Goal: Task Accomplishment & Management: Manage account settings

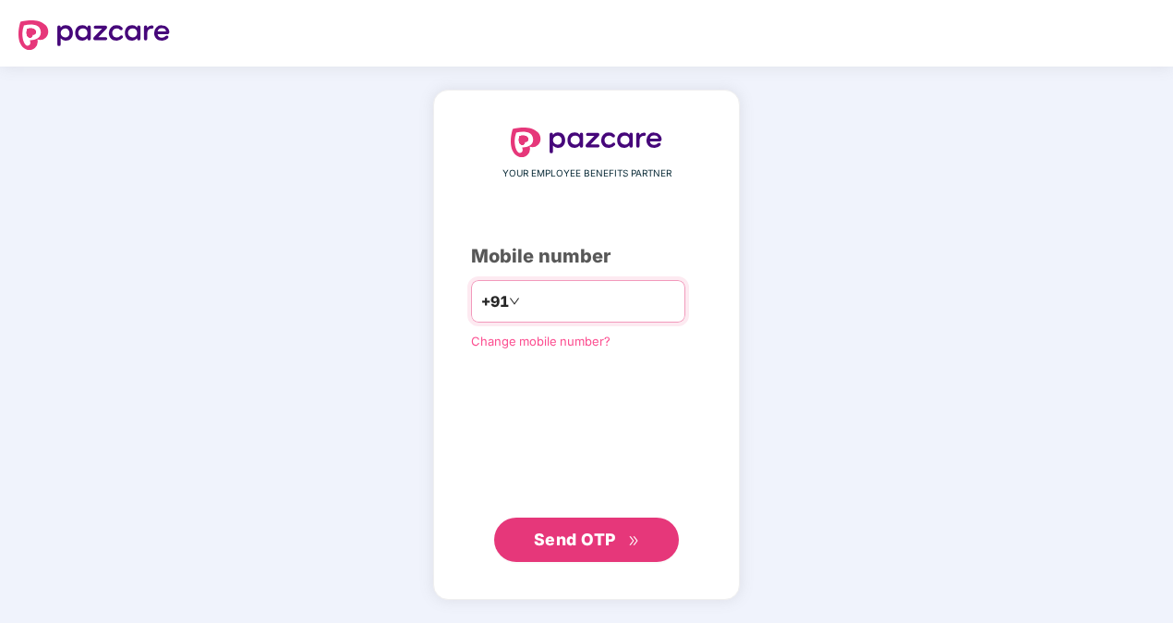
click at [549, 302] on input "number" at bounding box center [600, 301] width 152 height 30
click at [583, 541] on span "Send OTP" at bounding box center [575, 538] width 82 height 19
click at [524, 304] on input "**********" at bounding box center [600, 301] width 152 height 30
type input "**********"
drag, startPoint x: 575, startPoint y: 543, endPoint x: 577, endPoint y: 524, distance: 19.5
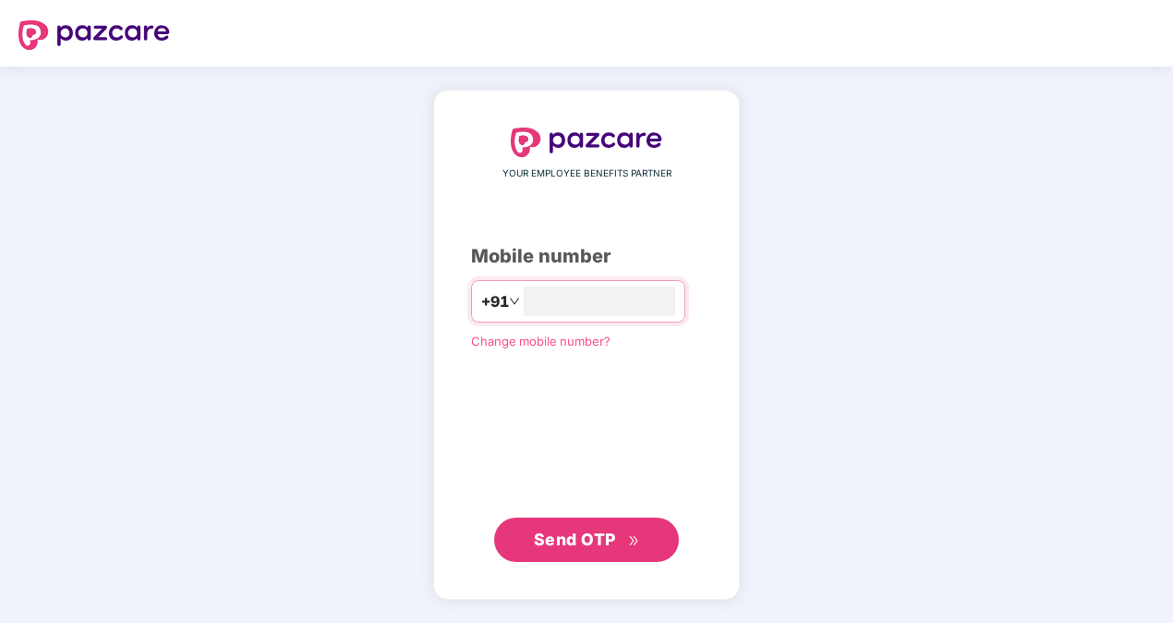
click at [577, 543] on span "Send OTP" at bounding box center [575, 538] width 82 height 19
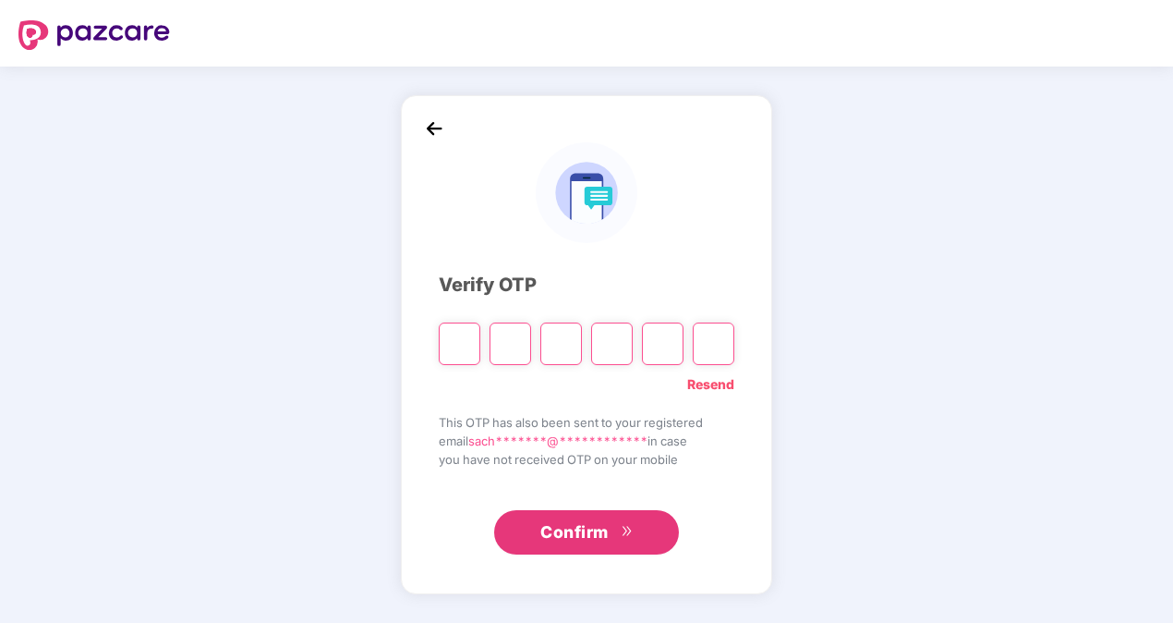
type input "*"
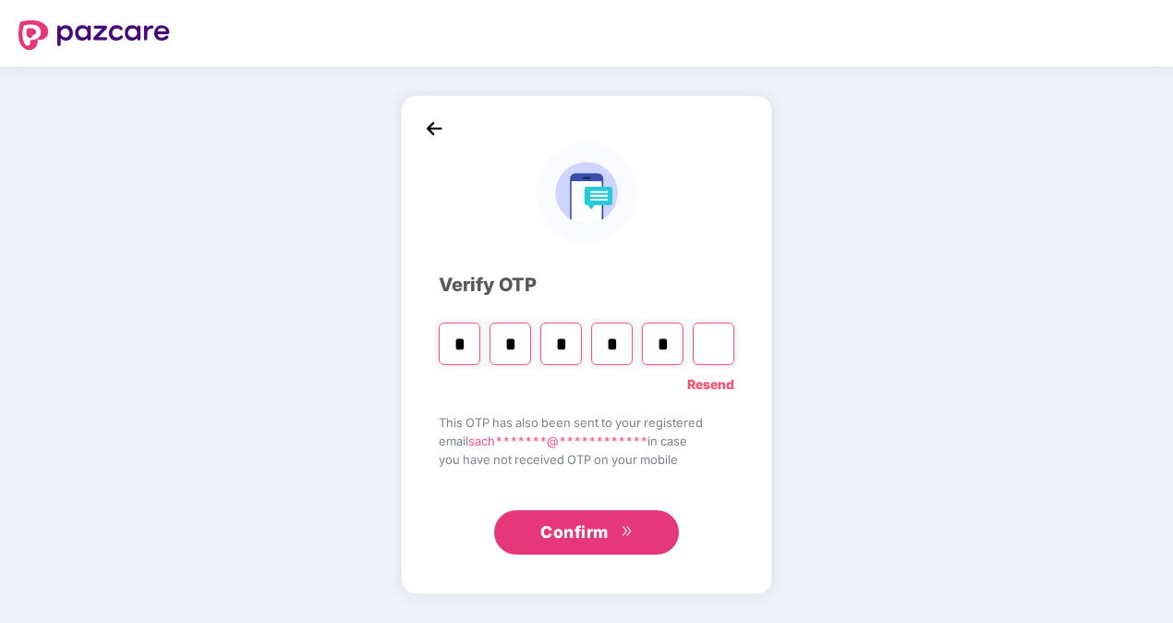
type input "*"
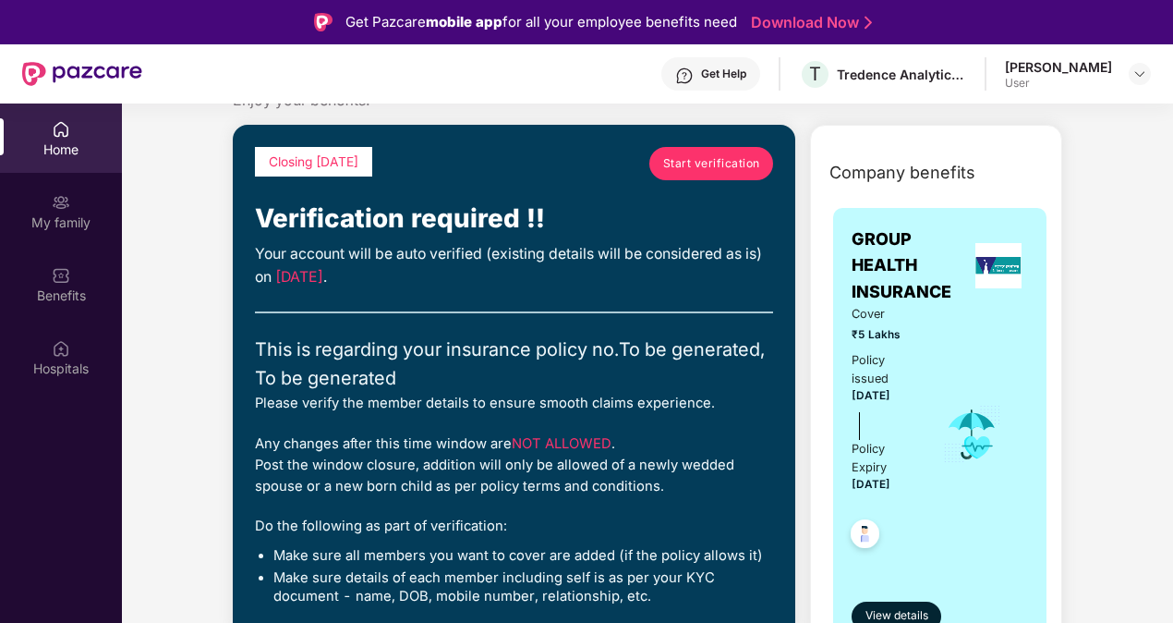
scroll to position [92, 0]
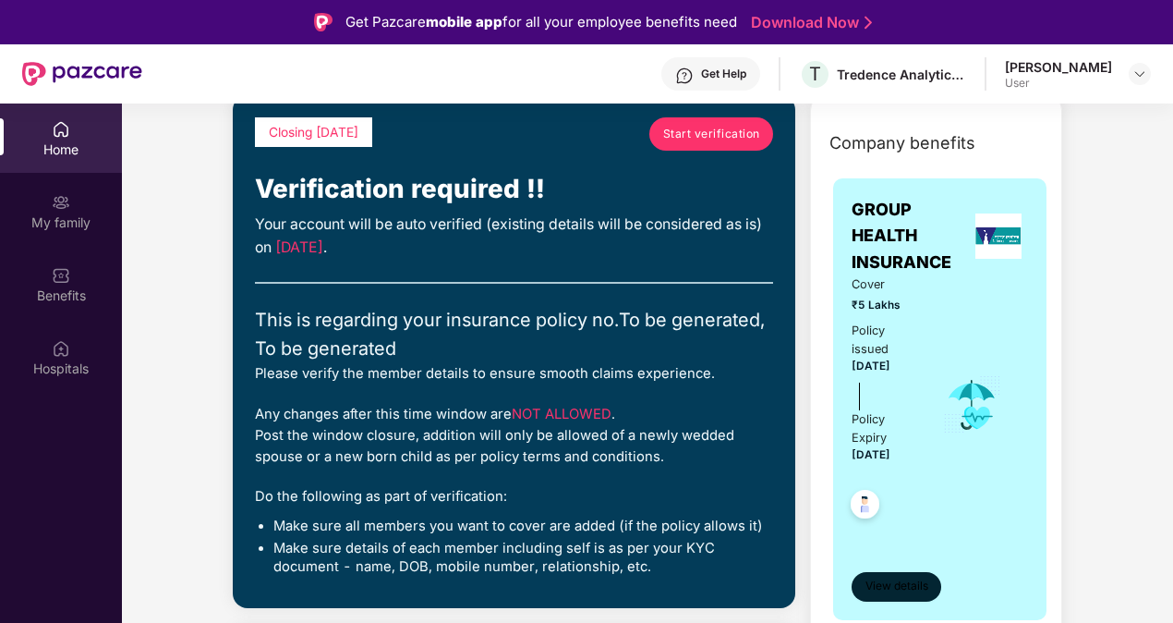
click at [908, 581] on span "View details" at bounding box center [897, 586] width 63 height 18
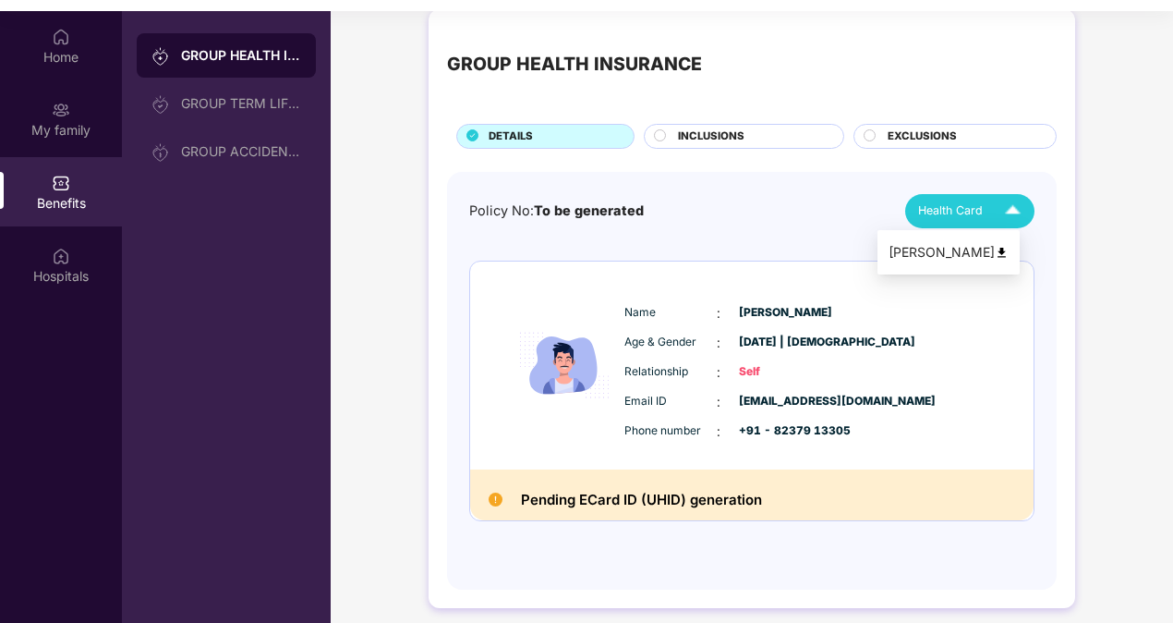
click at [1011, 201] on img at bounding box center [1013, 211] width 32 height 32
click at [979, 253] on div "[PERSON_NAME]" at bounding box center [949, 252] width 120 height 20
click at [656, 129] on icon at bounding box center [660, 135] width 12 height 12
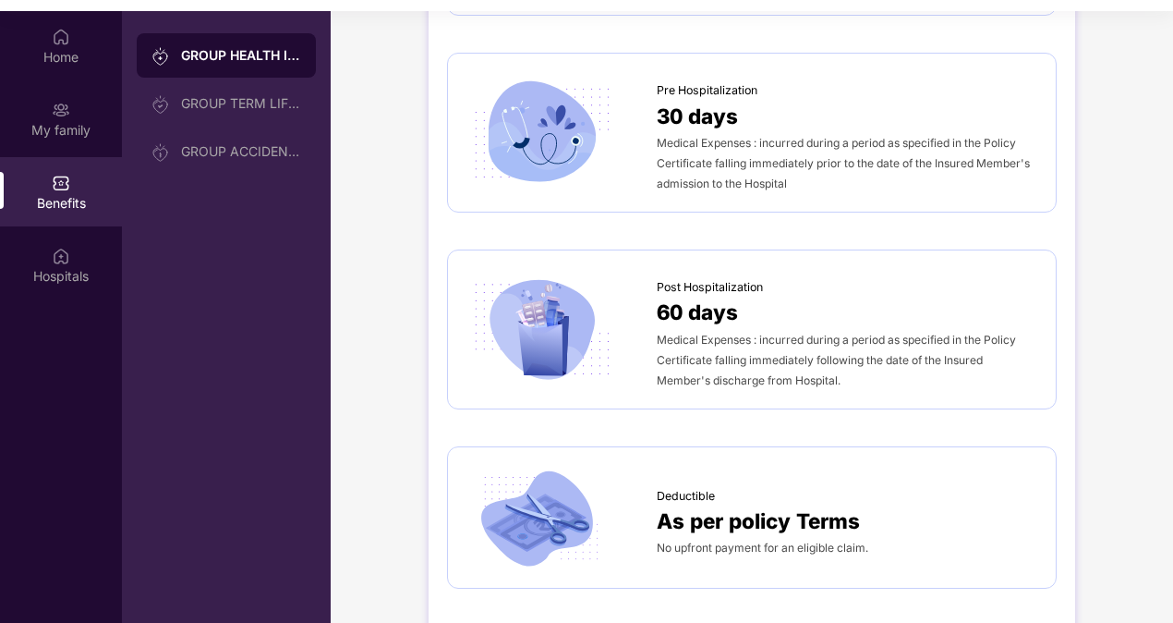
scroll to position [852, 0]
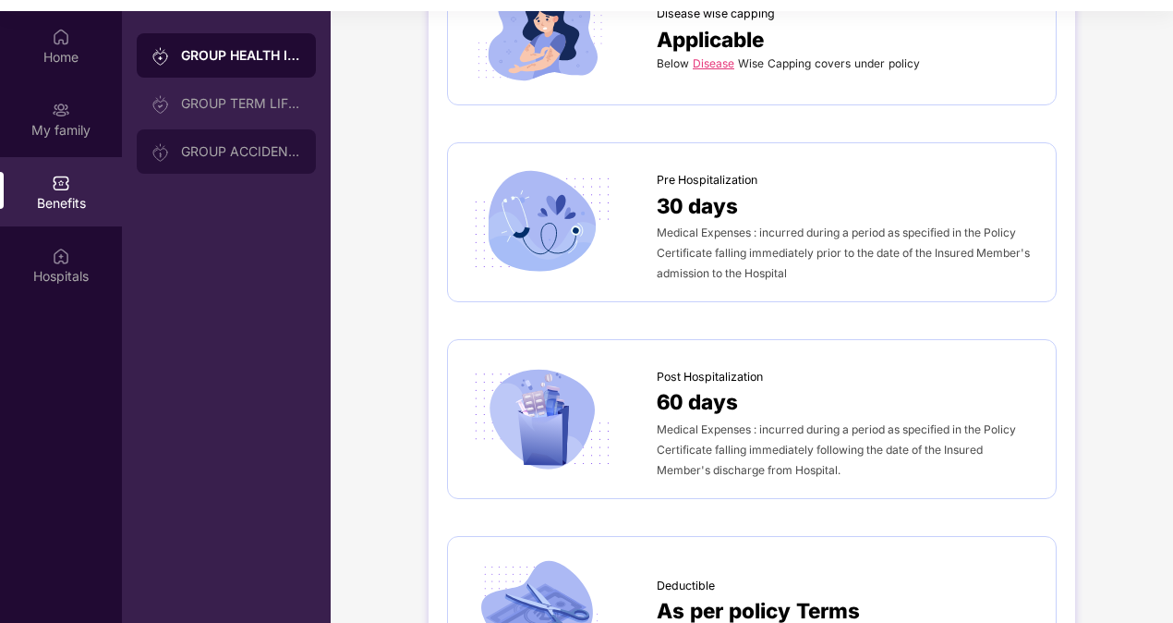
click at [213, 146] on div "GROUP ACCIDENTAL INSURANCE" at bounding box center [241, 151] width 120 height 15
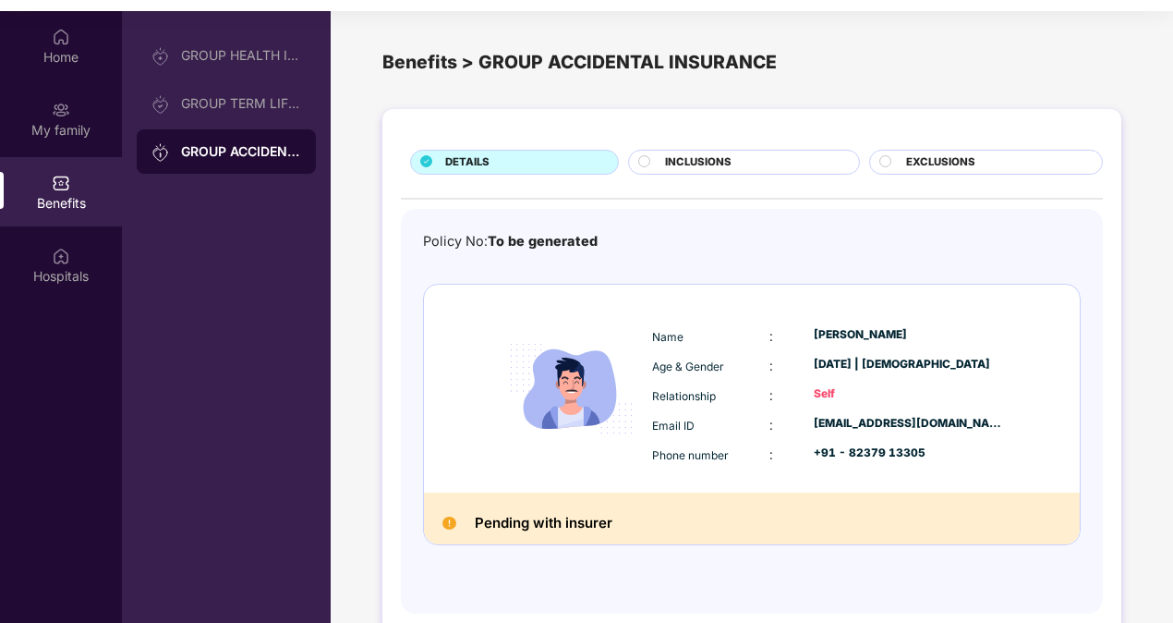
scroll to position [24, 0]
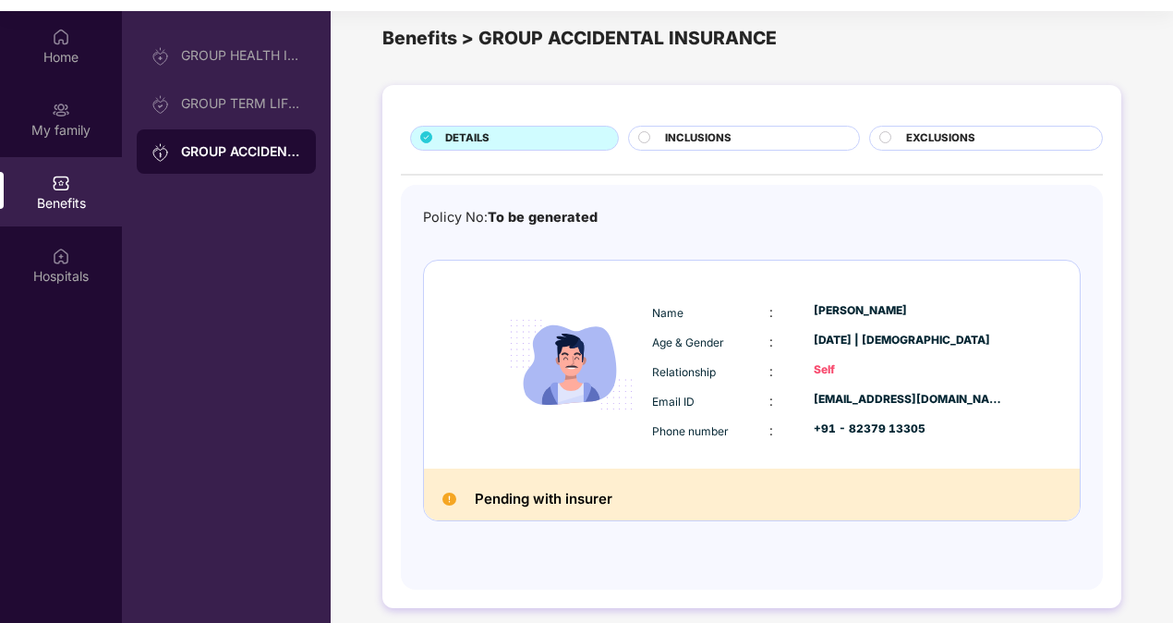
click at [817, 361] on div "Self" at bounding box center [909, 370] width 190 height 18
click at [645, 135] on circle at bounding box center [644, 136] width 11 height 11
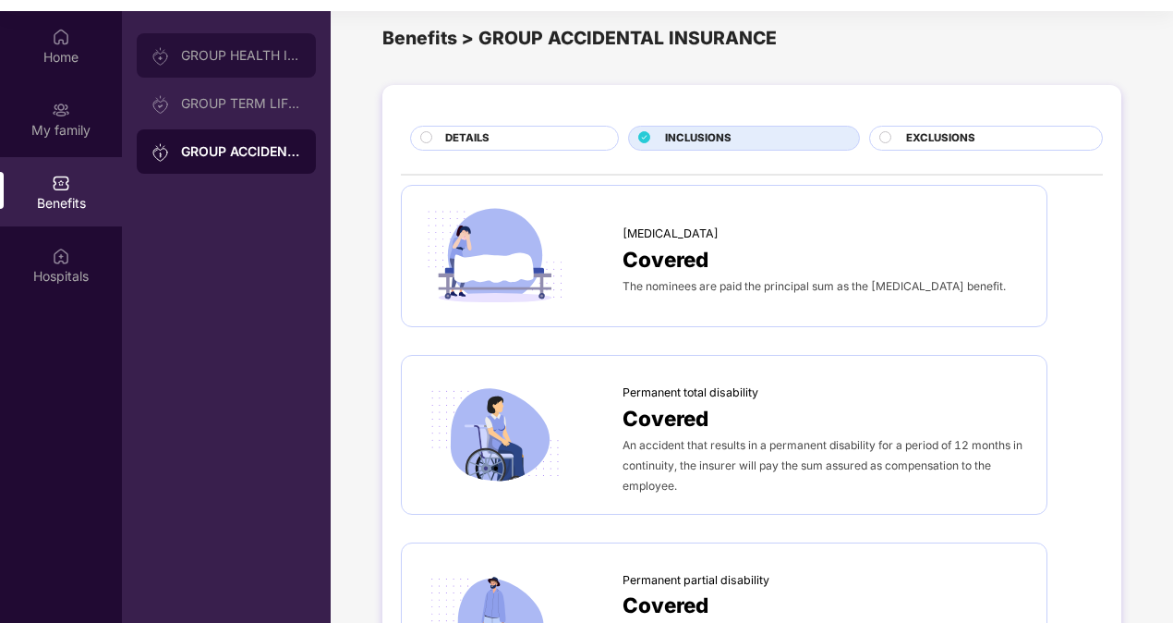
click at [211, 57] on div "GROUP HEALTH INSURANCE" at bounding box center [241, 55] width 120 height 15
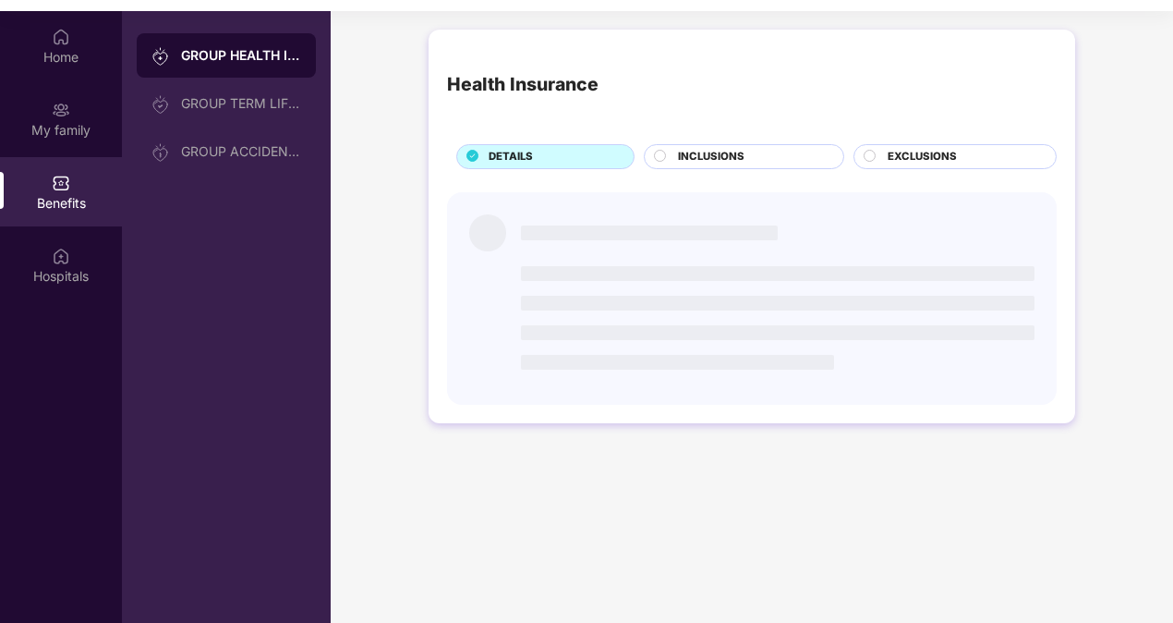
scroll to position [0, 0]
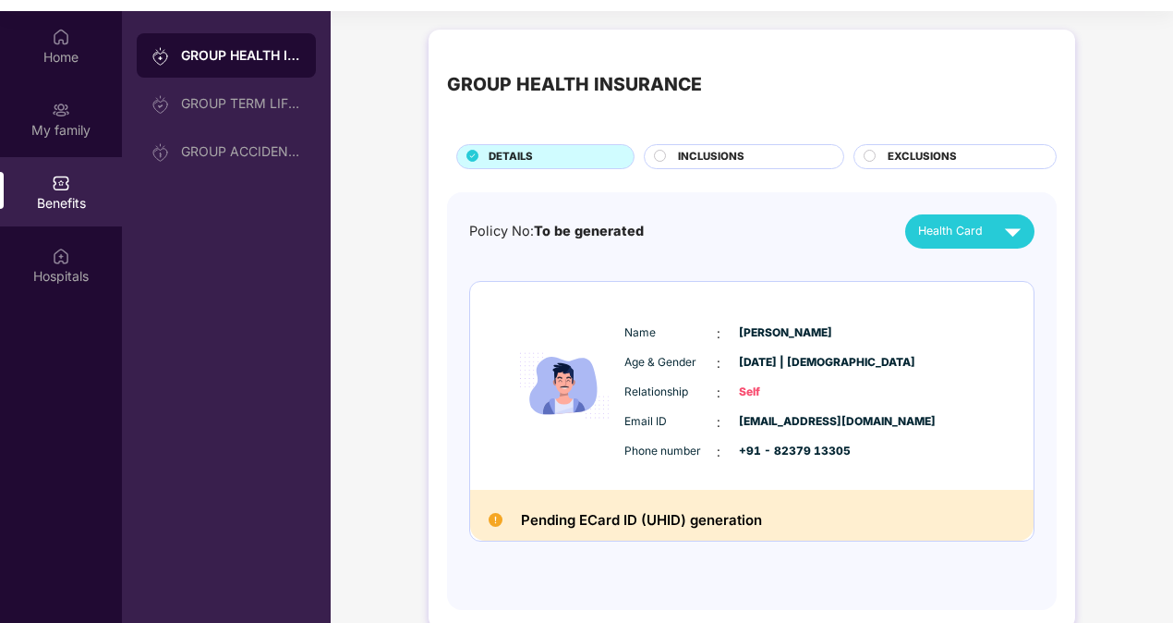
click at [941, 230] on span "Health Card" at bounding box center [950, 231] width 65 height 18
click at [38, 116] on div "My family" at bounding box center [61, 118] width 122 height 69
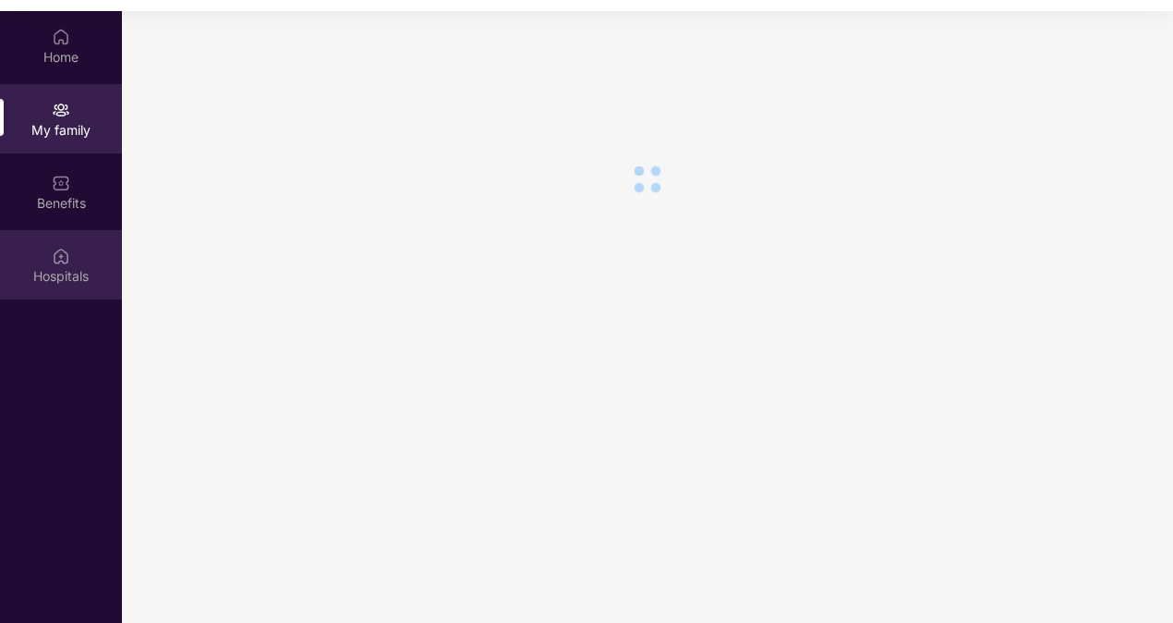
click at [67, 277] on div "Hospitals" at bounding box center [61, 276] width 122 height 18
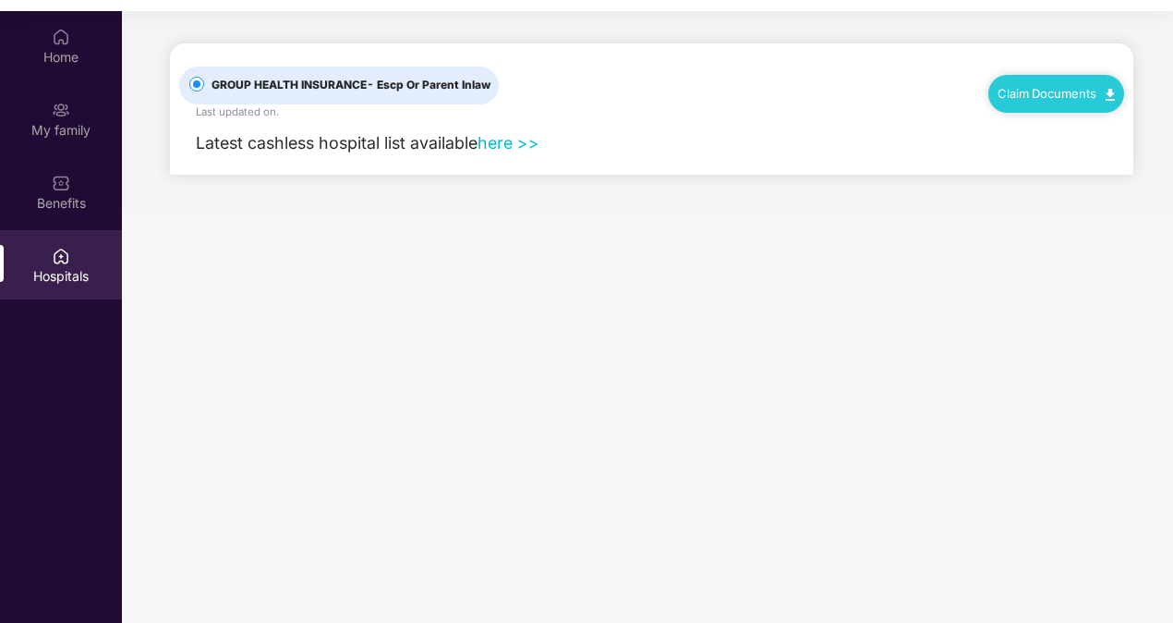
click at [529, 133] on link "here >>" at bounding box center [509, 142] width 62 height 19
click at [65, 205] on div "Benefits" at bounding box center [61, 203] width 122 height 18
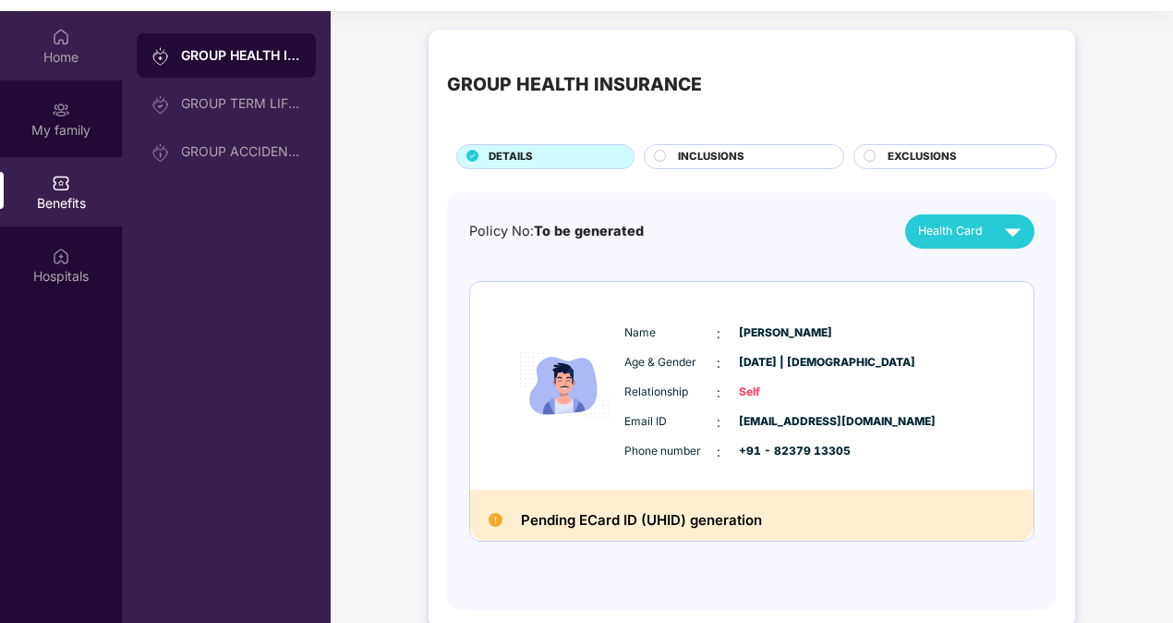
click at [62, 67] on div "Home" at bounding box center [61, 45] width 122 height 69
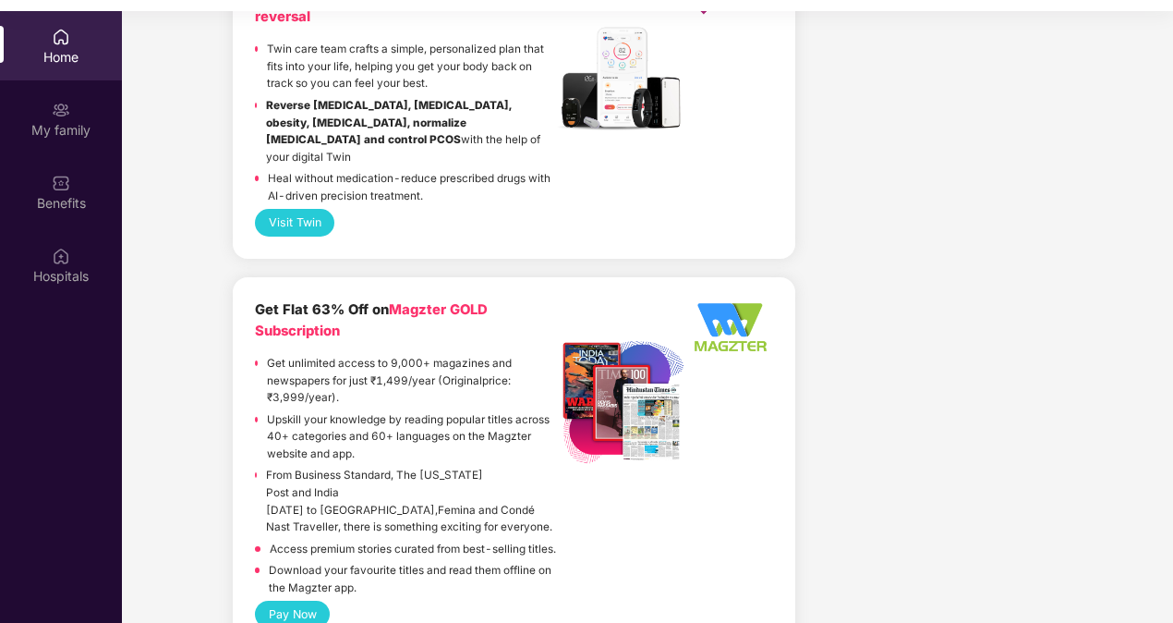
scroll to position [4431, 0]
